Goal: Task Accomplishment & Management: Complete application form

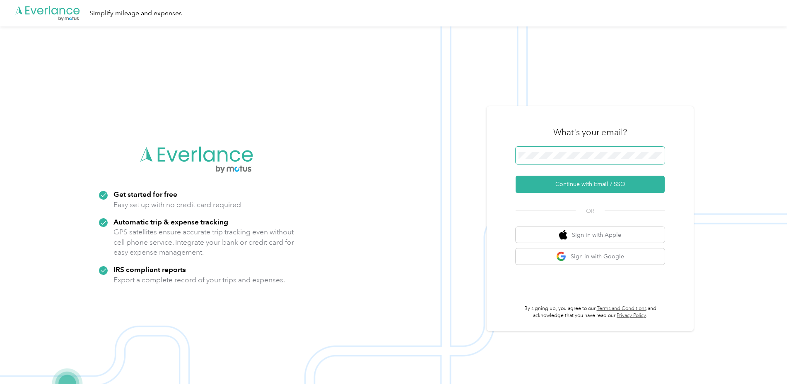
click at [582, 151] on span at bounding box center [589, 155] width 149 height 17
click at [583, 162] on span at bounding box center [589, 155] width 149 height 17
click at [573, 189] on button "Continue with Email / SSO" at bounding box center [589, 184] width 149 height 17
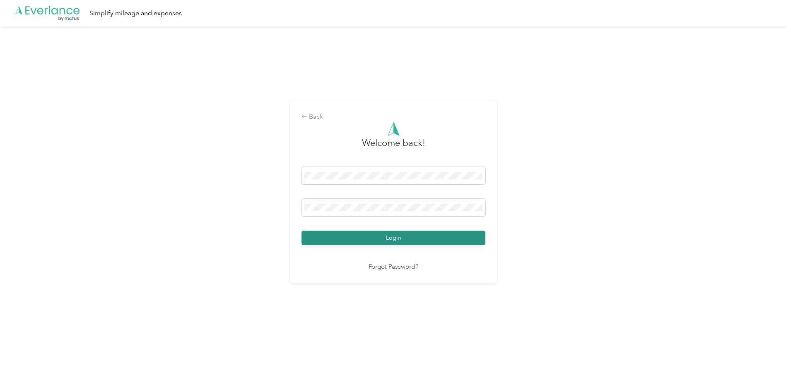
click at [373, 240] on button "Login" at bounding box center [393, 238] width 184 height 14
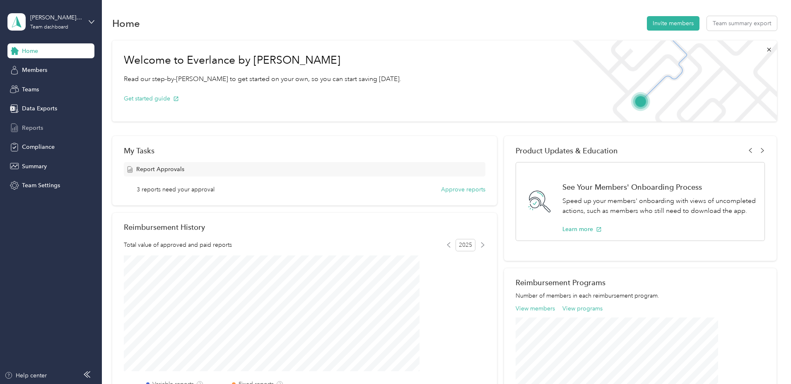
click at [29, 127] on span "Reports" at bounding box center [32, 128] width 21 height 9
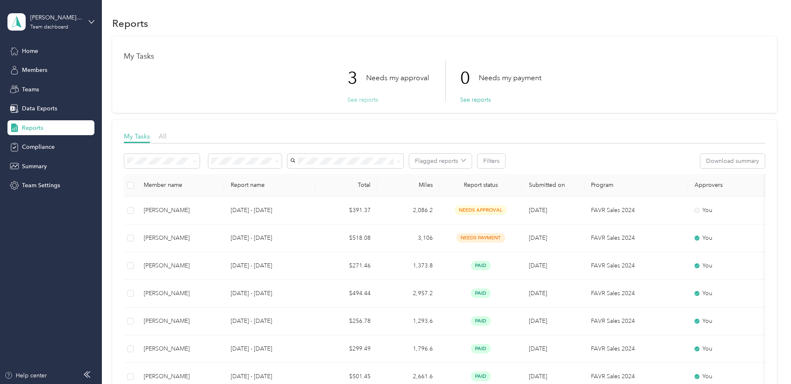
click at [366, 96] on button "See reports" at bounding box center [362, 100] width 31 height 9
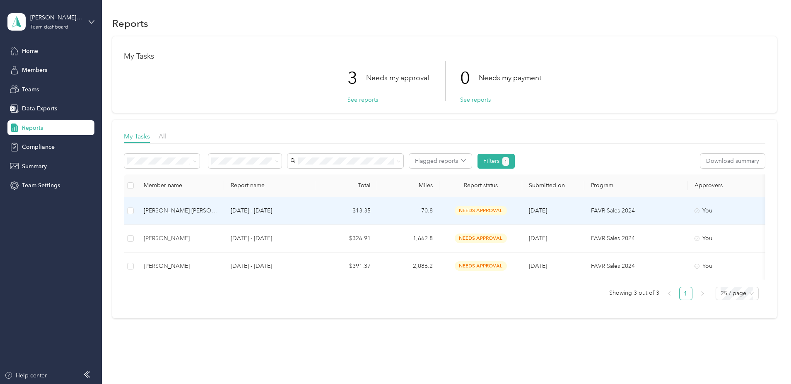
click at [377, 207] on td "$13.35" at bounding box center [346, 211] width 62 height 28
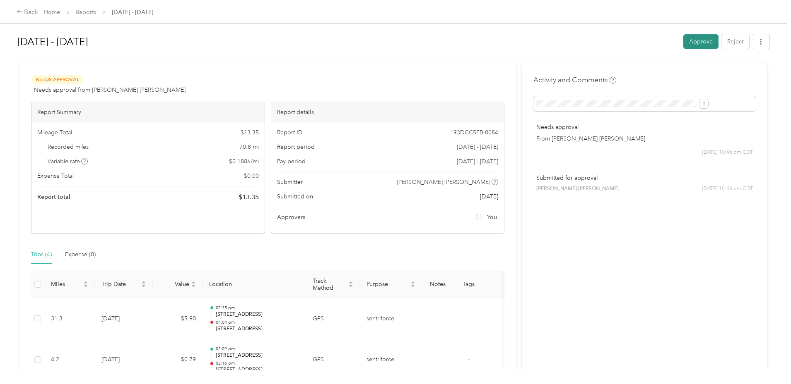
click at [683, 41] on button "Approve" at bounding box center [700, 41] width 35 height 14
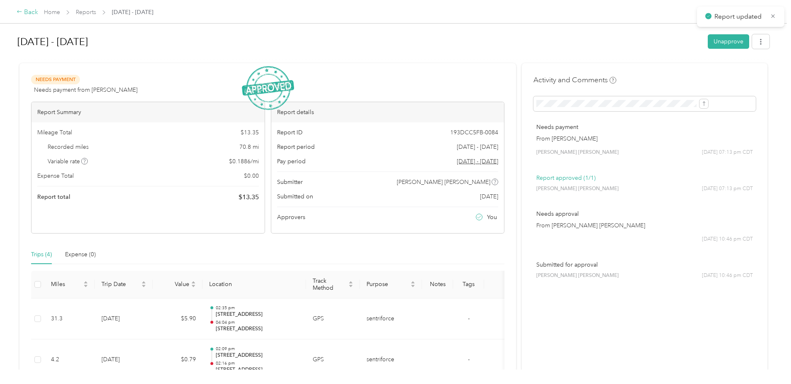
click at [38, 13] on div "Back" at bounding box center [28, 12] width 22 height 10
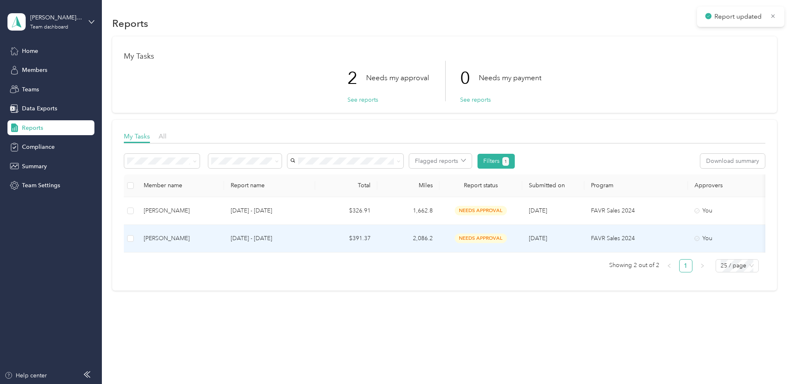
click at [308, 235] on p "[DATE] - [DATE]" at bounding box center [270, 238] width 78 height 9
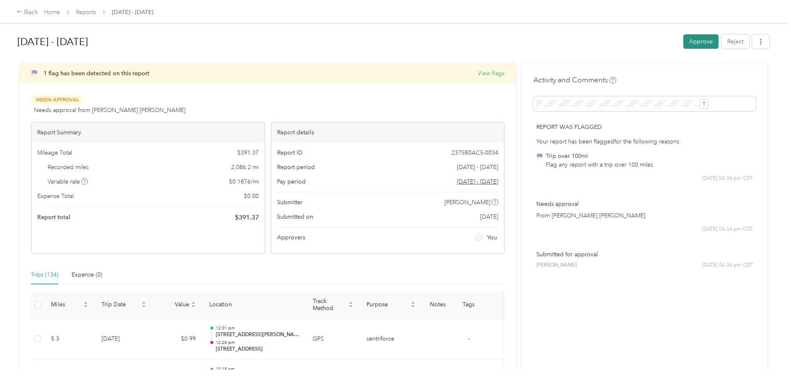
click at [683, 41] on button "Approve" at bounding box center [700, 41] width 35 height 14
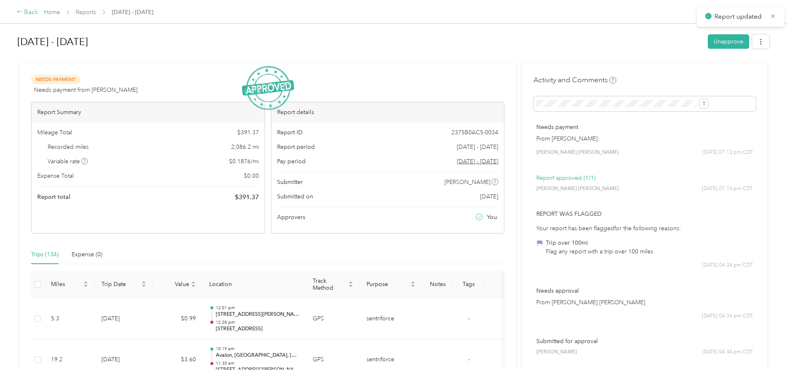
click at [38, 12] on div "Back" at bounding box center [28, 12] width 22 height 10
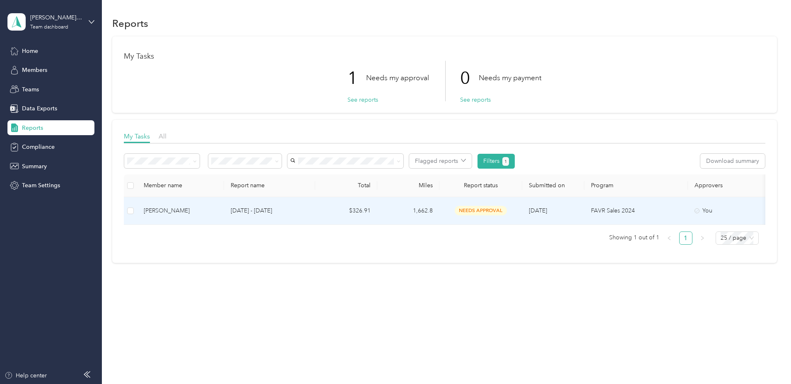
click at [439, 209] on td "1,662.8" at bounding box center [408, 211] width 62 height 28
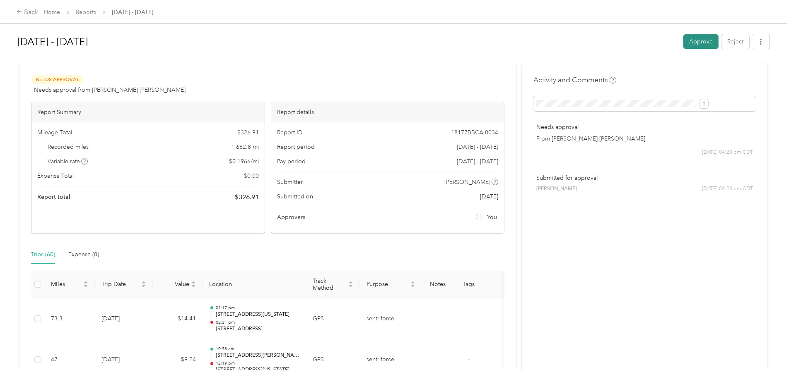
click at [683, 36] on button "Approve" at bounding box center [700, 41] width 35 height 14
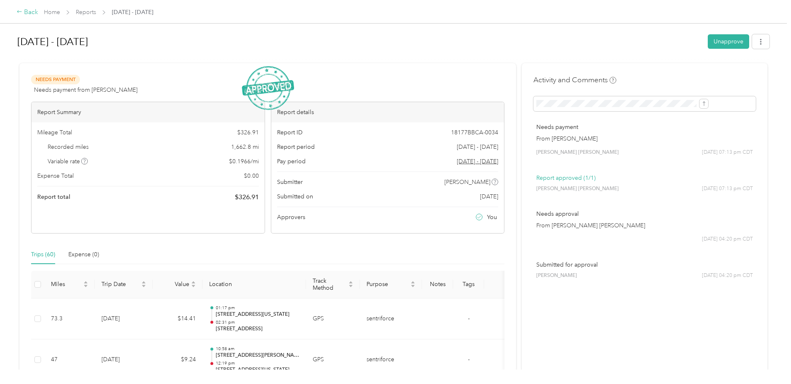
click at [38, 9] on div "Back" at bounding box center [28, 12] width 22 height 10
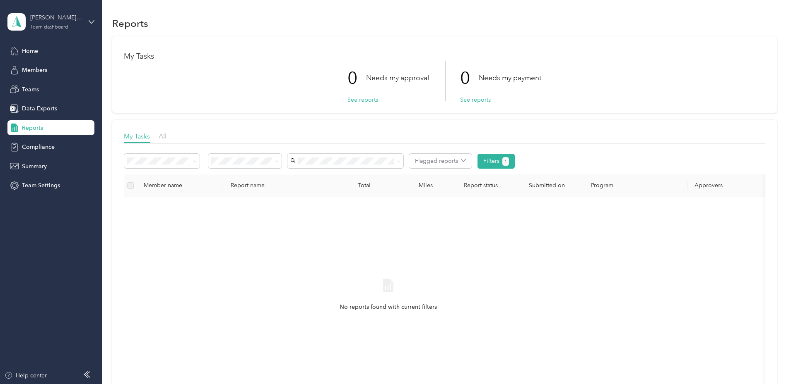
click at [82, 19] on div "[PERSON_NAME] Teams" at bounding box center [56, 17] width 52 height 9
click at [39, 84] on div "Personal dashboard" at bounding box center [41, 86] width 52 height 9
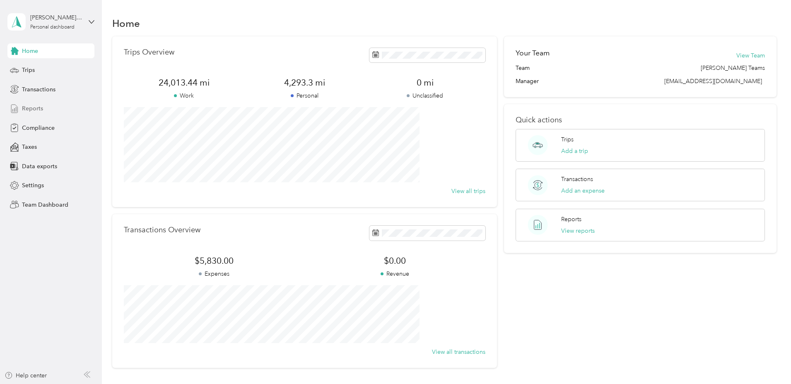
click at [29, 106] on span "Reports" at bounding box center [32, 108] width 21 height 9
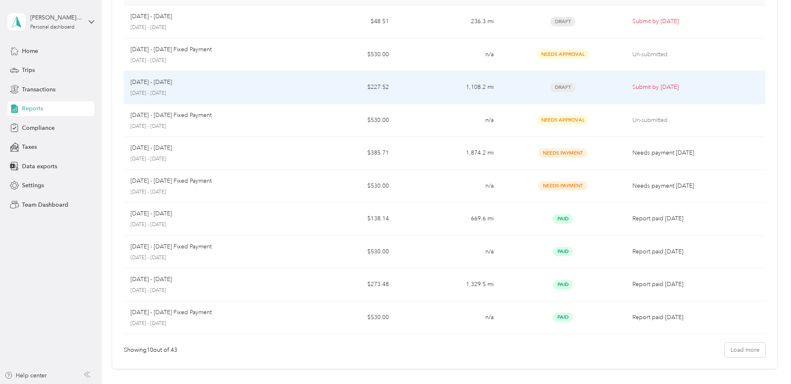
scroll to position [82, 0]
click at [281, 85] on div "[DATE] - [DATE]" at bounding box center [207, 81] width 154 height 9
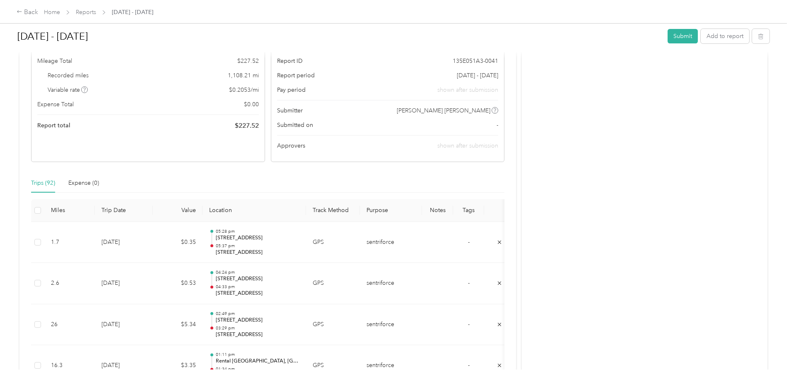
scroll to position [77, 0]
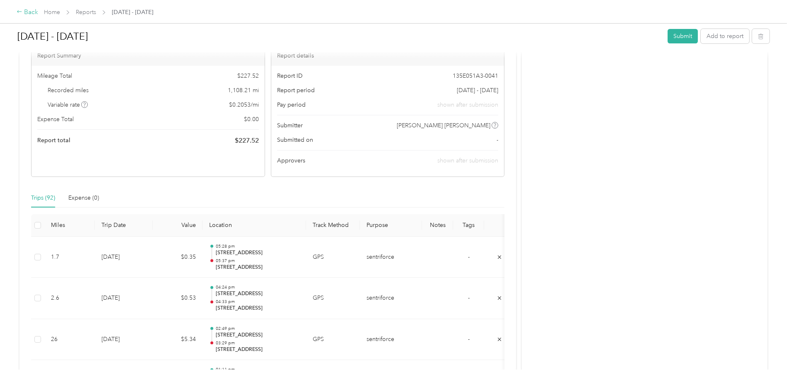
click at [38, 11] on div "Back" at bounding box center [28, 12] width 22 height 10
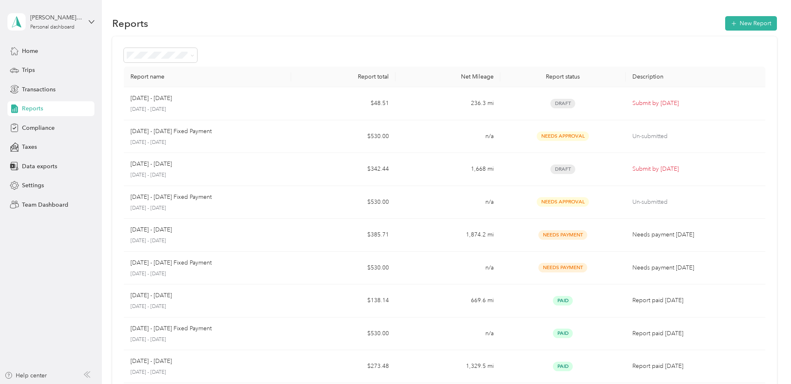
click at [27, 106] on span "Reports" at bounding box center [32, 108] width 21 height 9
click at [24, 64] on div "Trips" at bounding box center [50, 70] width 87 height 15
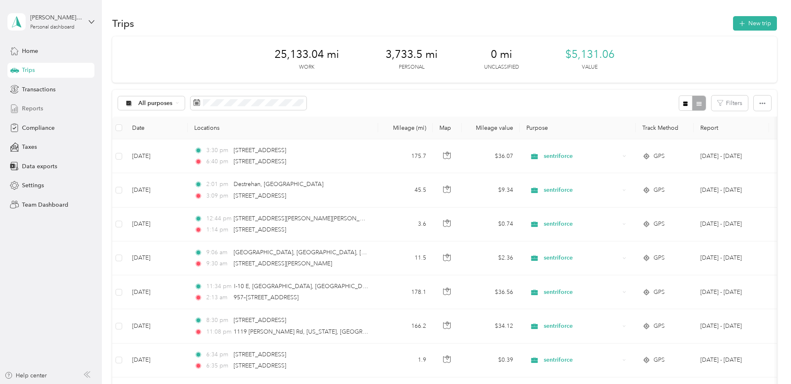
click at [34, 111] on span "Reports" at bounding box center [32, 108] width 21 height 9
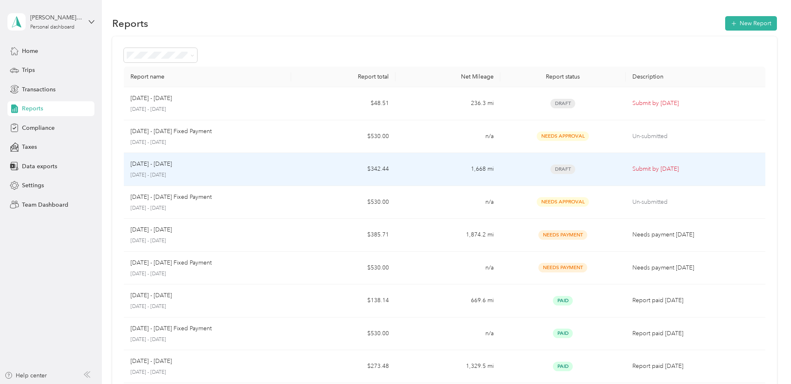
click at [333, 166] on td "$342.44" at bounding box center [343, 169] width 104 height 33
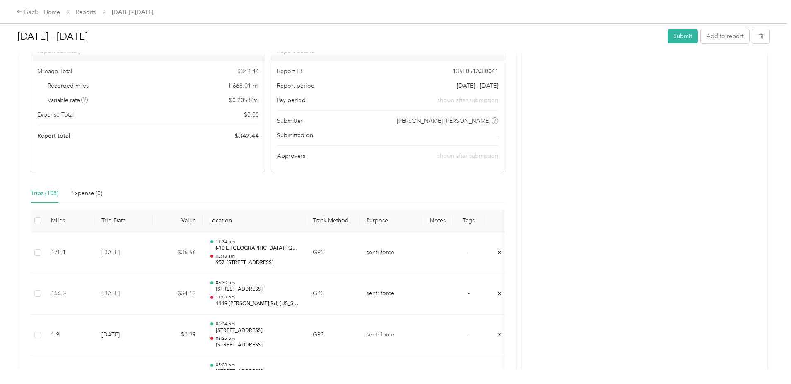
scroll to position [82, 0]
click at [667, 36] on button "Submit" at bounding box center [682, 36] width 30 height 14
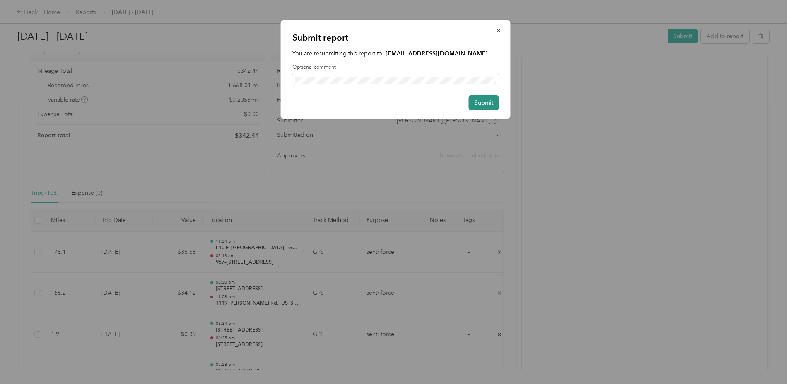
click at [488, 103] on button "Submit" at bounding box center [484, 103] width 30 height 14
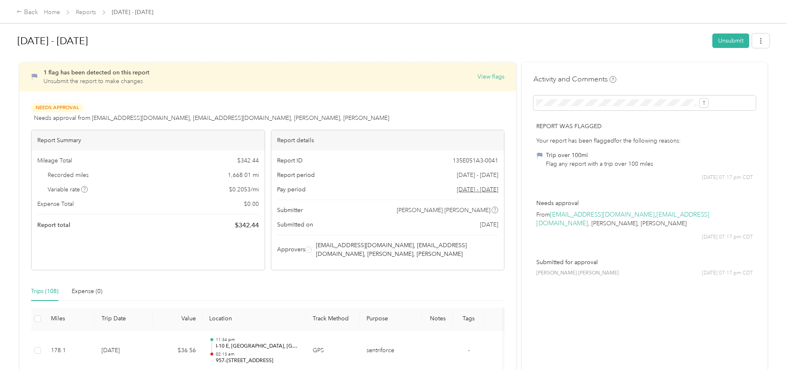
scroll to position [0, 0]
click at [38, 12] on div "Back" at bounding box center [28, 12] width 22 height 10
